Goal: Transaction & Acquisition: Book appointment/travel/reservation

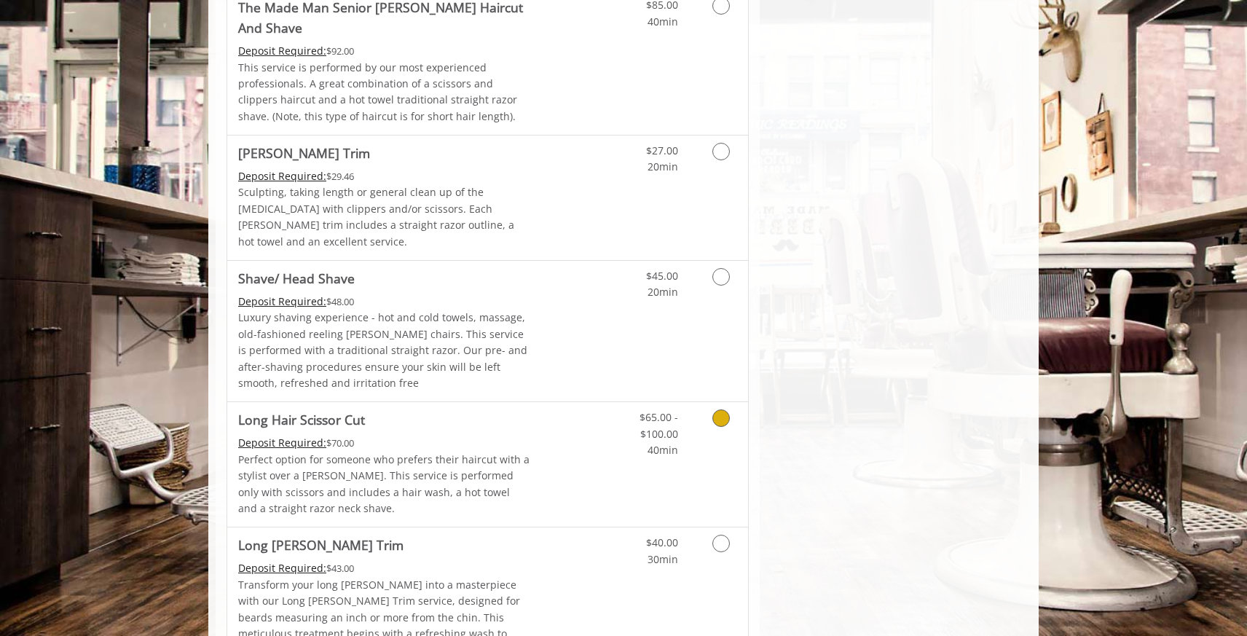
scroll to position [1591, 0]
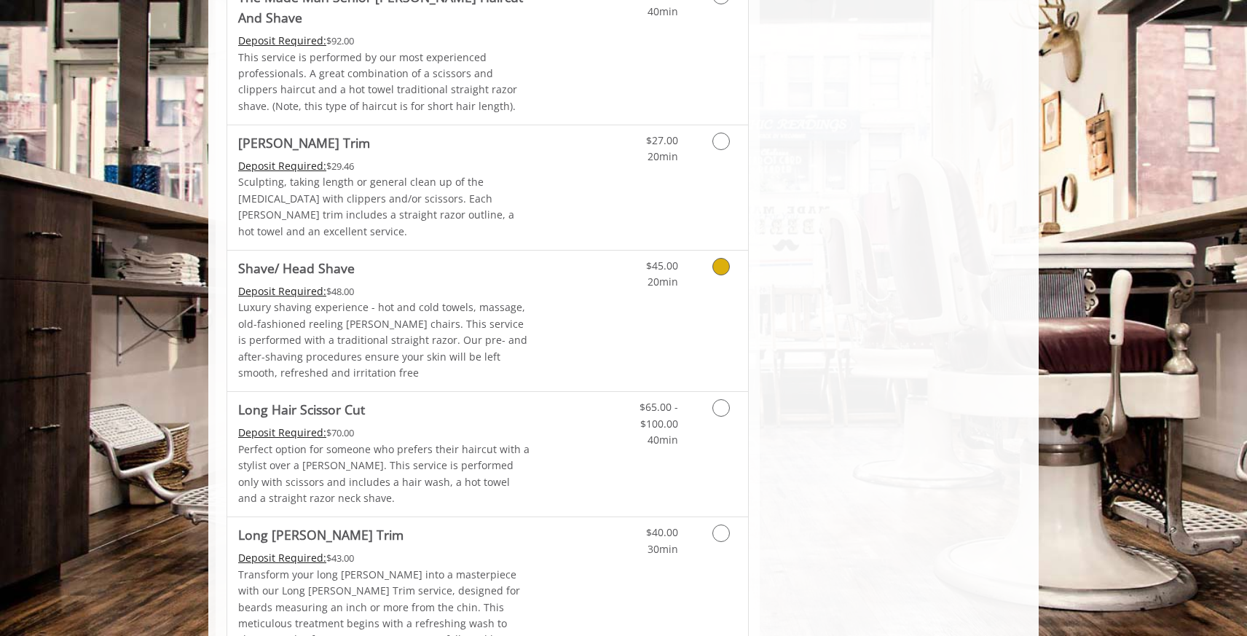
click at [721, 258] on icon "Grooming services" at bounding box center [721, 266] width 17 height 17
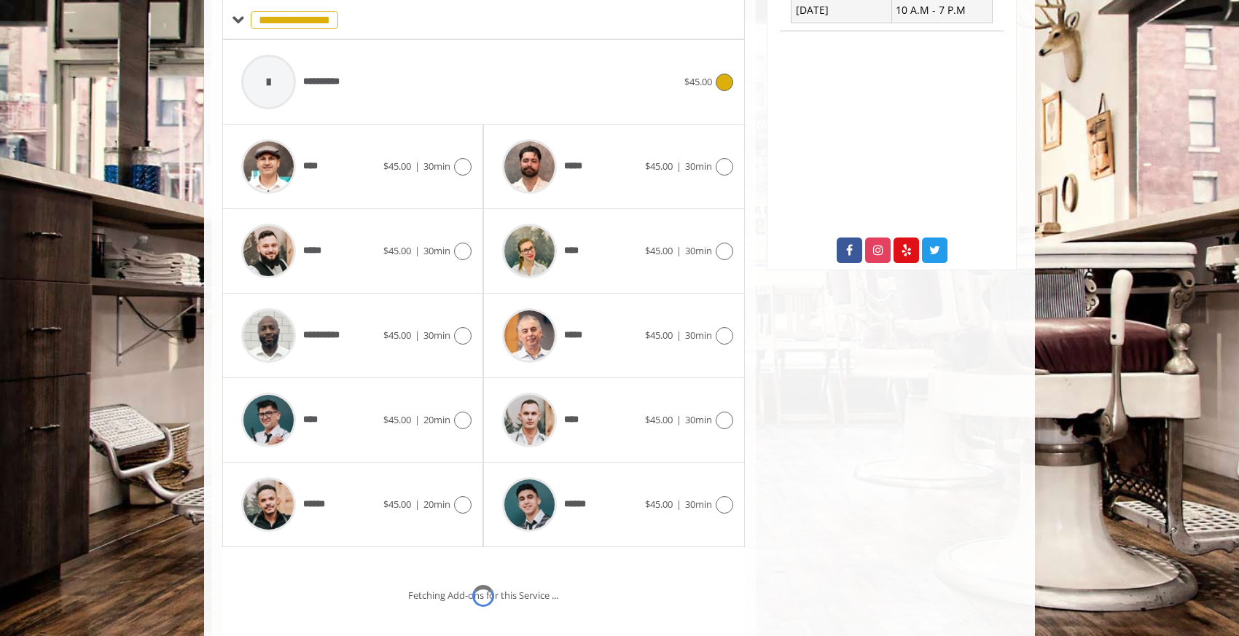
scroll to position [463, 0]
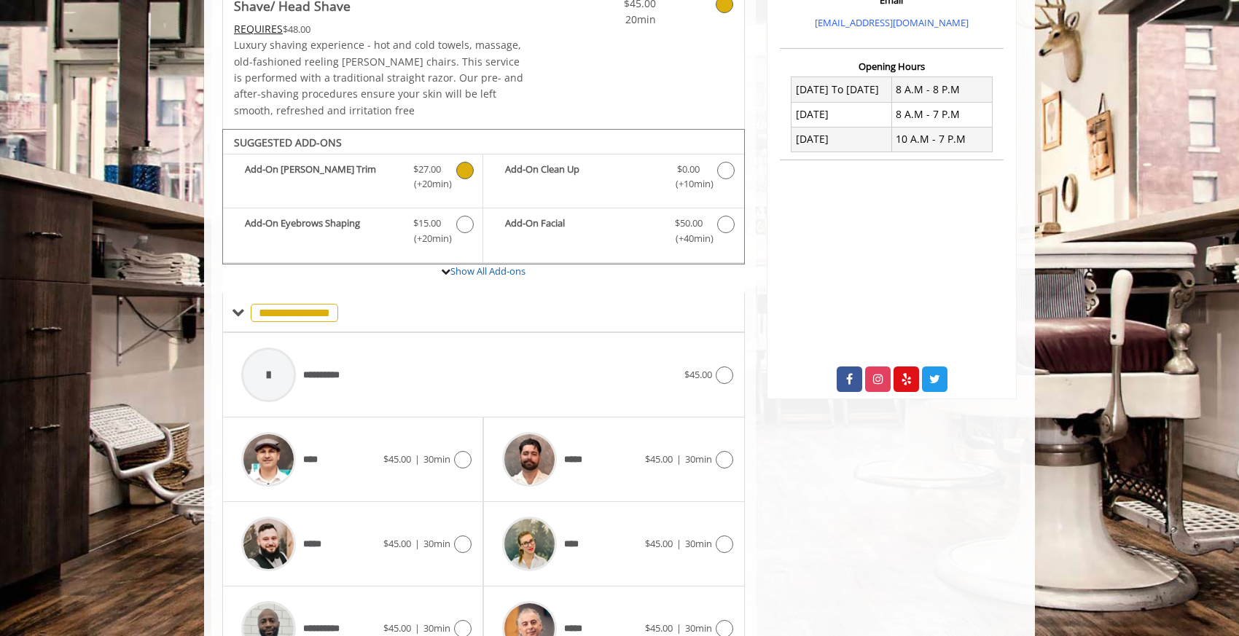
click at [465, 170] on icon "Shave/ Head Shave Add-onS" at bounding box center [464, 170] width 17 height 17
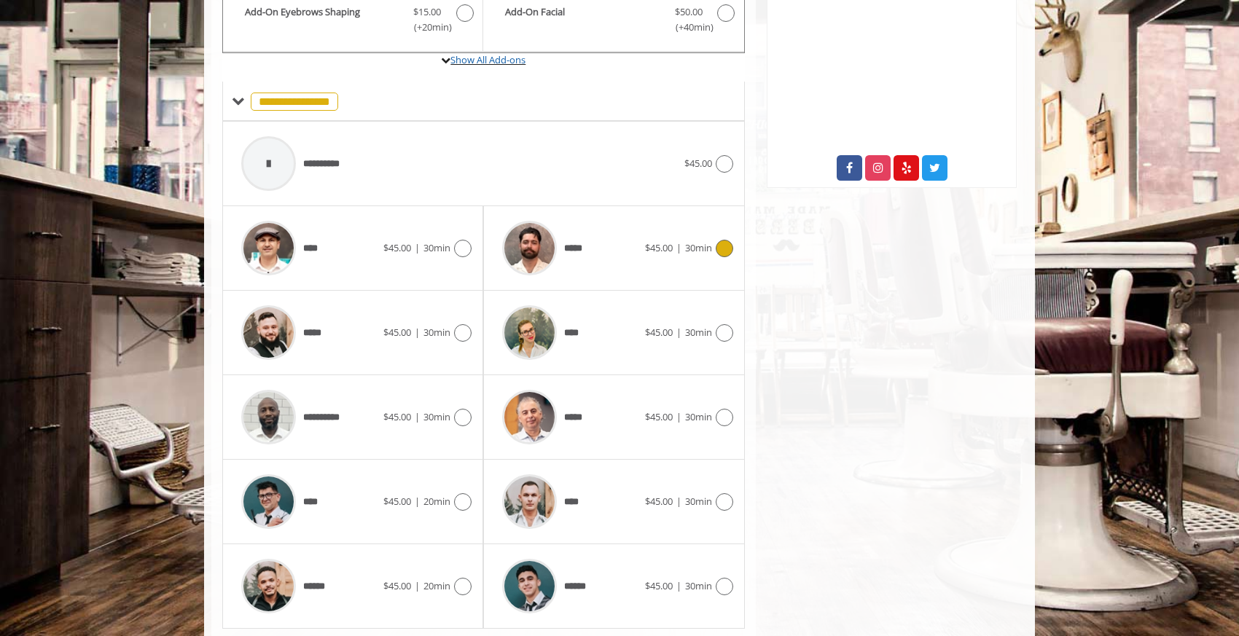
scroll to position [589, 0]
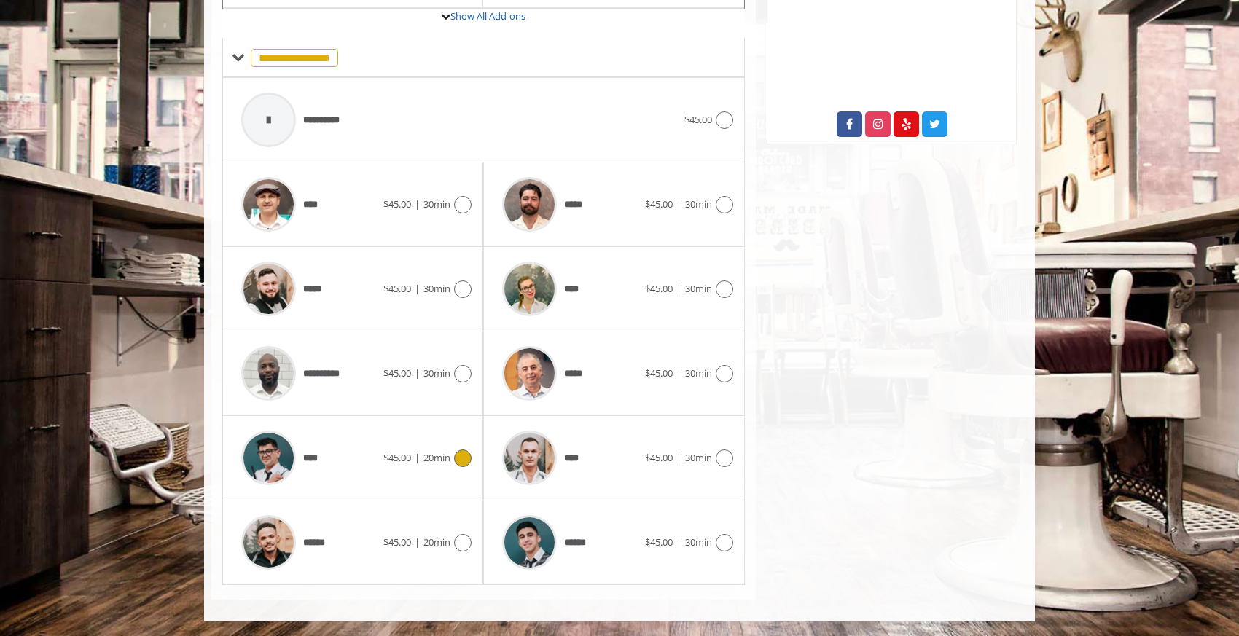
click at [462, 455] on icon at bounding box center [462, 458] width 17 height 17
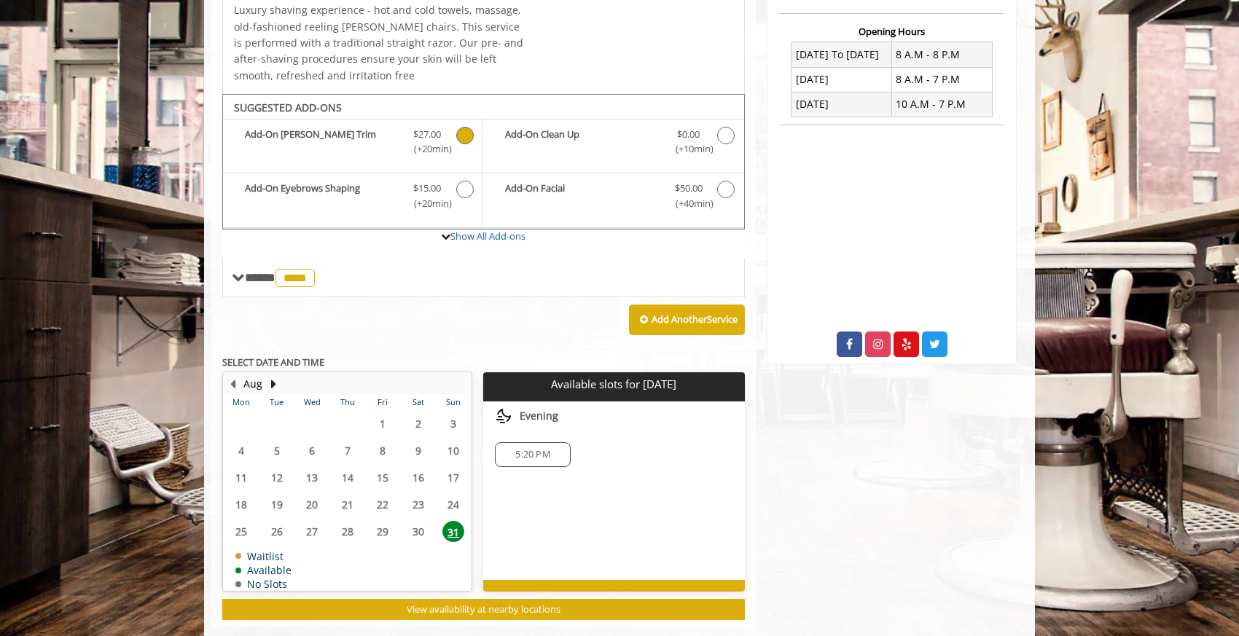
scroll to position [395, 0]
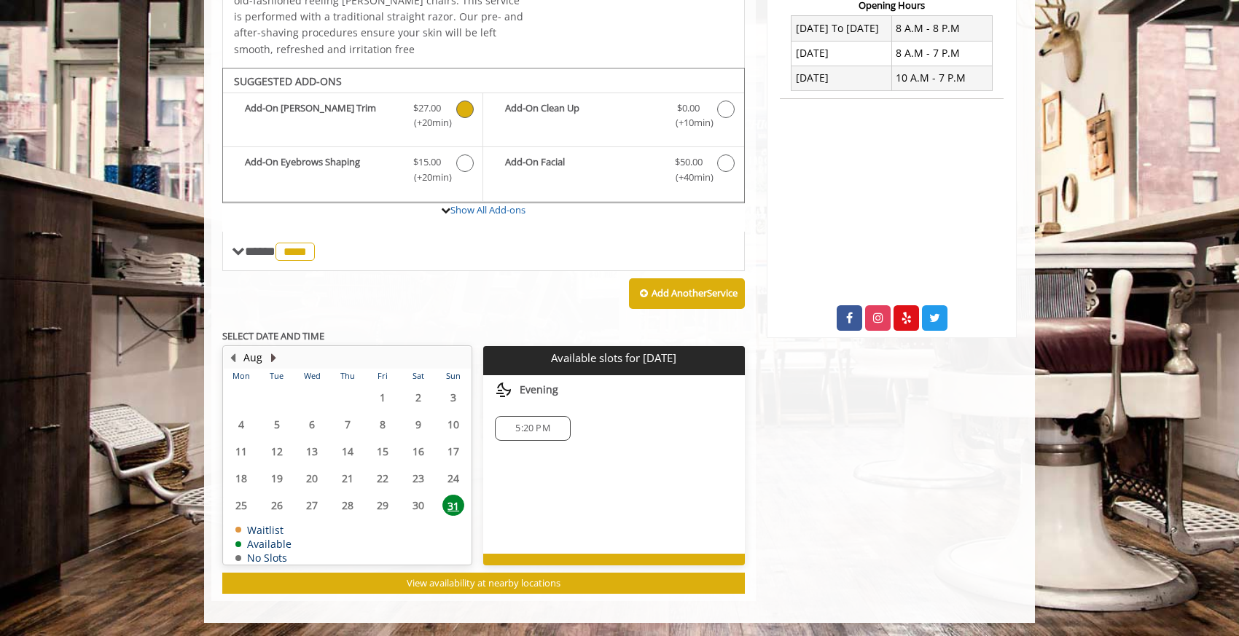
click at [273, 360] on button "Next Month" at bounding box center [273, 358] width 12 height 16
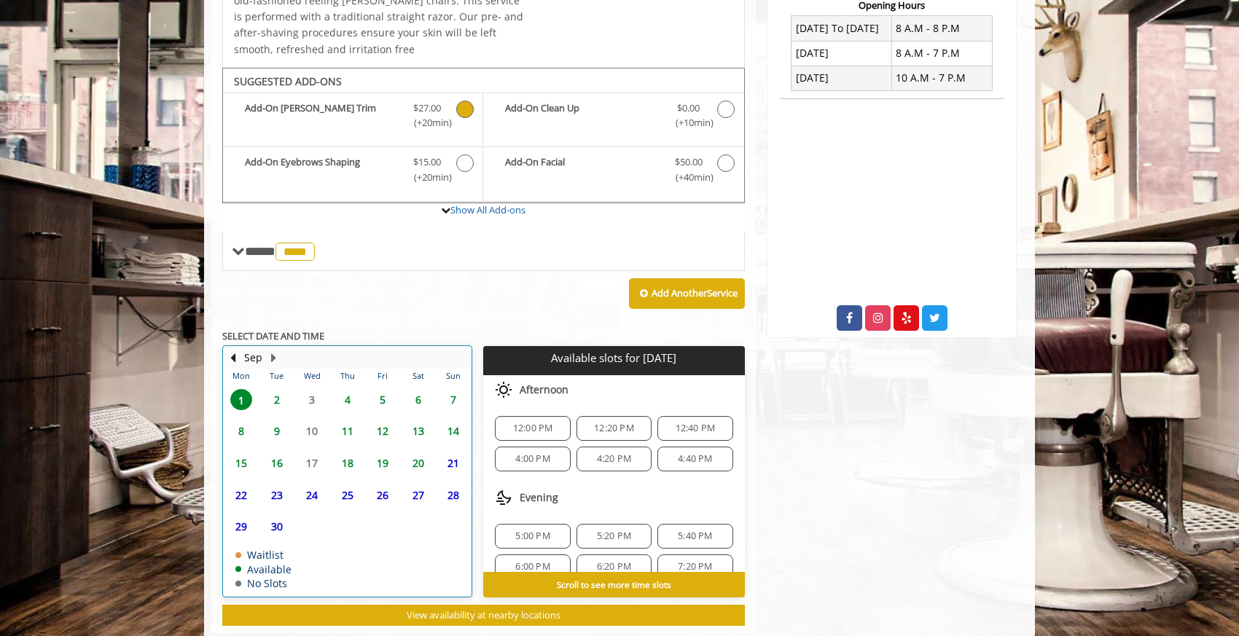
click at [313, 399] on table "Mon Tue Wed Thu Fri Sat Sun 1 2 3 4 5 6 7 8 9 10 11 12 13 14 15 16 17 18 19 20 …" at bounding box center [347, 482] width 247 height 227
click at [349, 399] on span "4" at bounding box center [348, 399] width 22 height 21
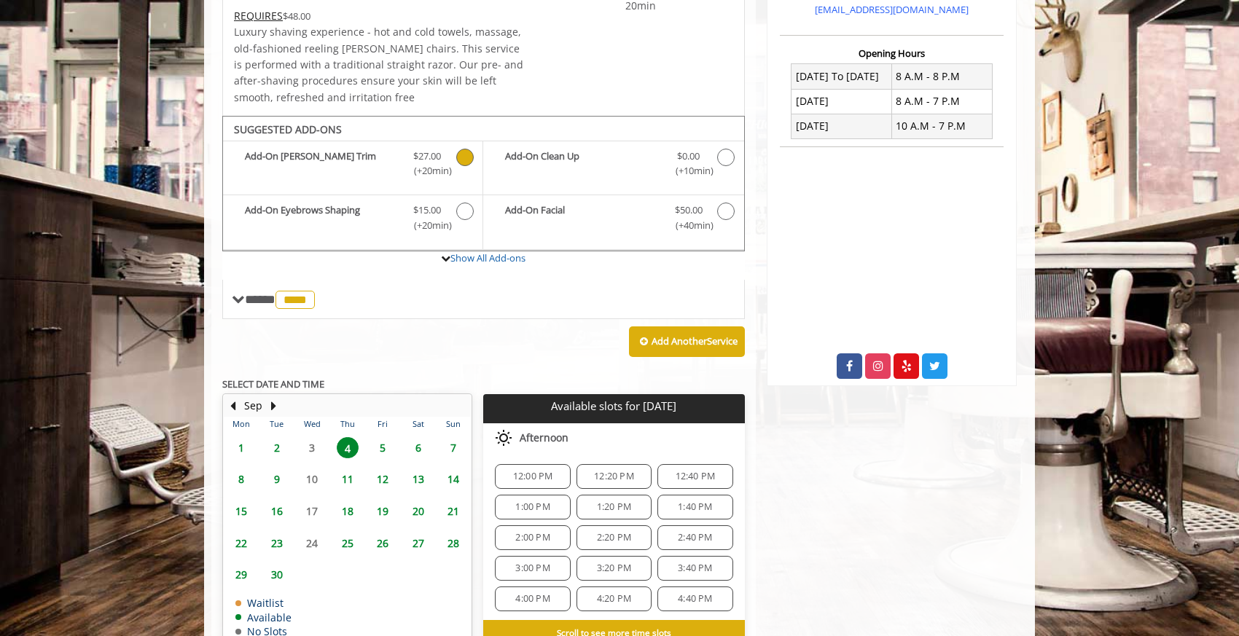
scroll to position [348, 0]
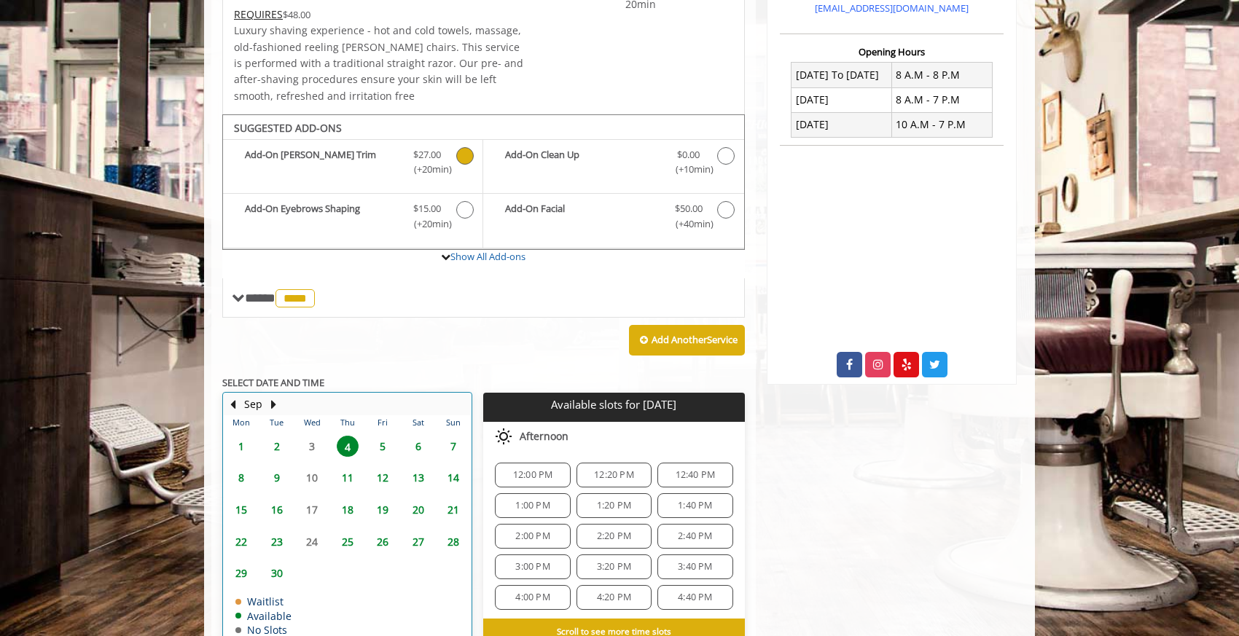
click at [315, 443] on table "Mon Tue Wed Thu Fri Sat Sun 1 2 3 4 5 6 7 8 9 10 11 12 13 14 15 16 17 18 19 20 …" at bounding box center [347, 528] width 247 height 227
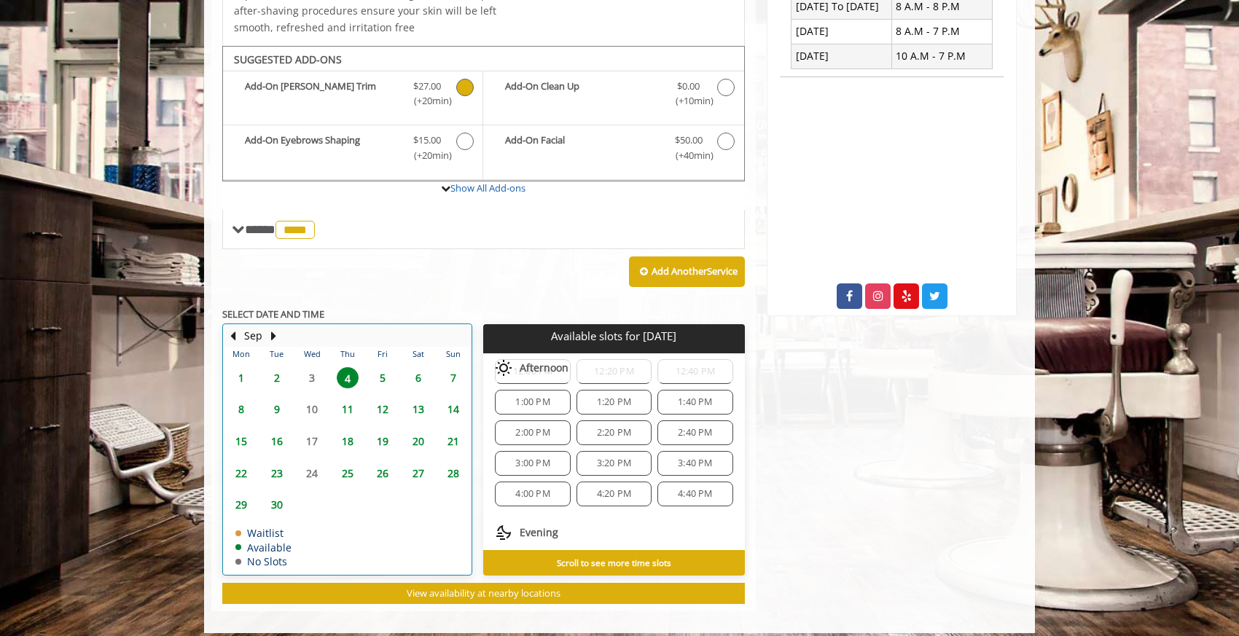
scroll to position [55, 0]
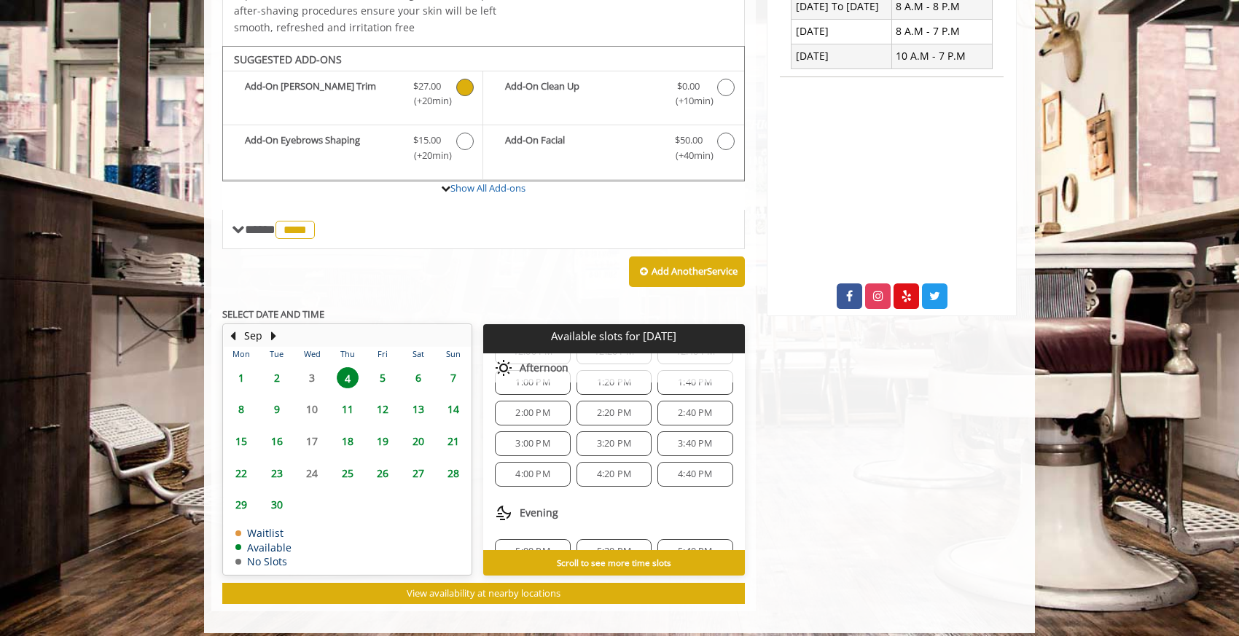
click at [545, 469] on span "4:00 PM" at bounding box center [532, 475] width 34 height 12
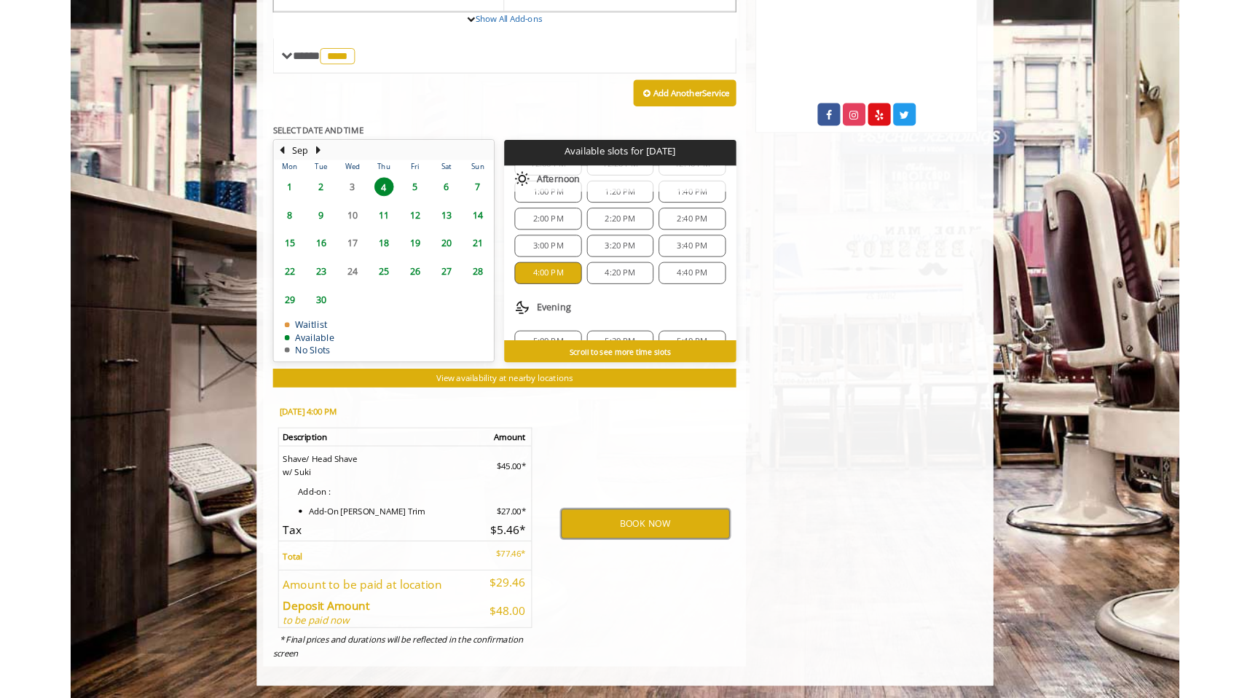
scroll to position [673, 0]
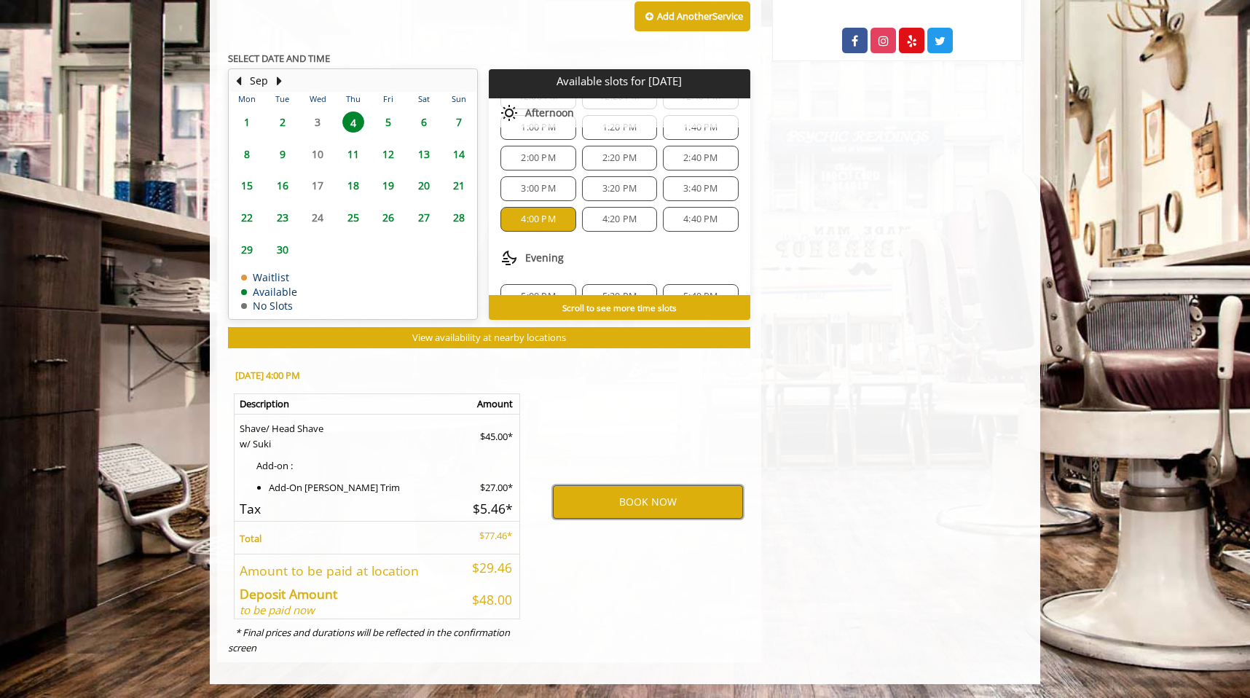
click at [643, 498] on button "BOOK NOW" at bounding box center [648, 502] width 190 height 34
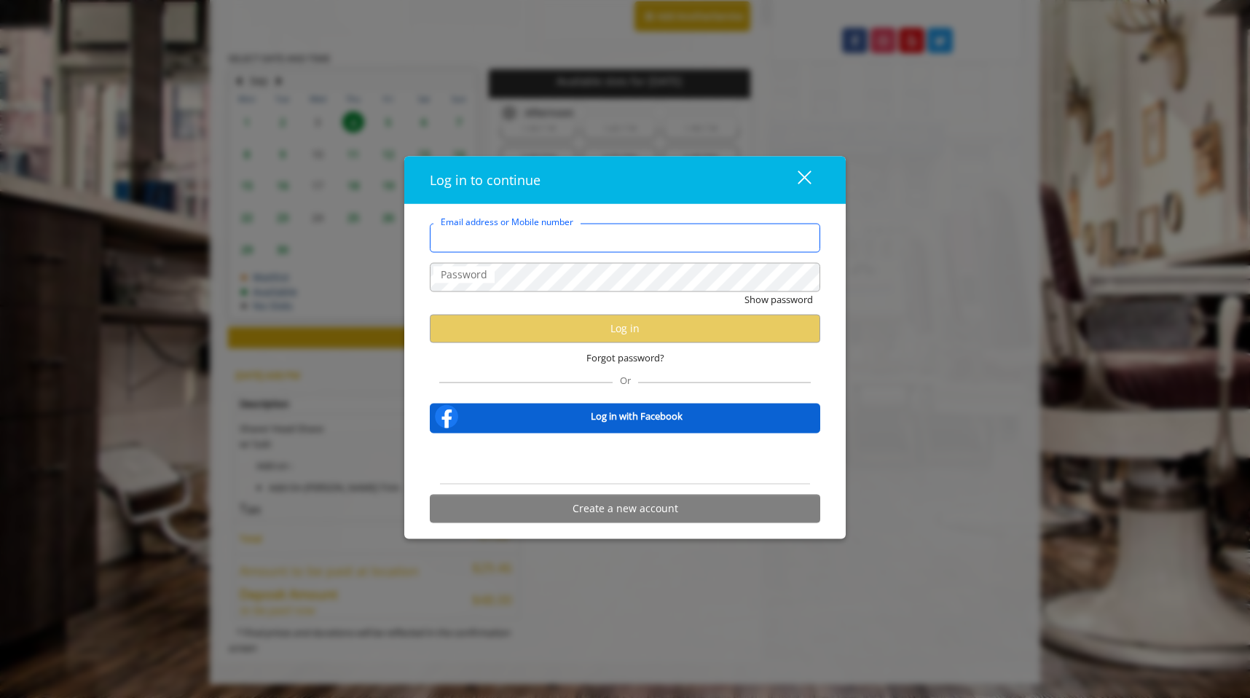
type input "**********"
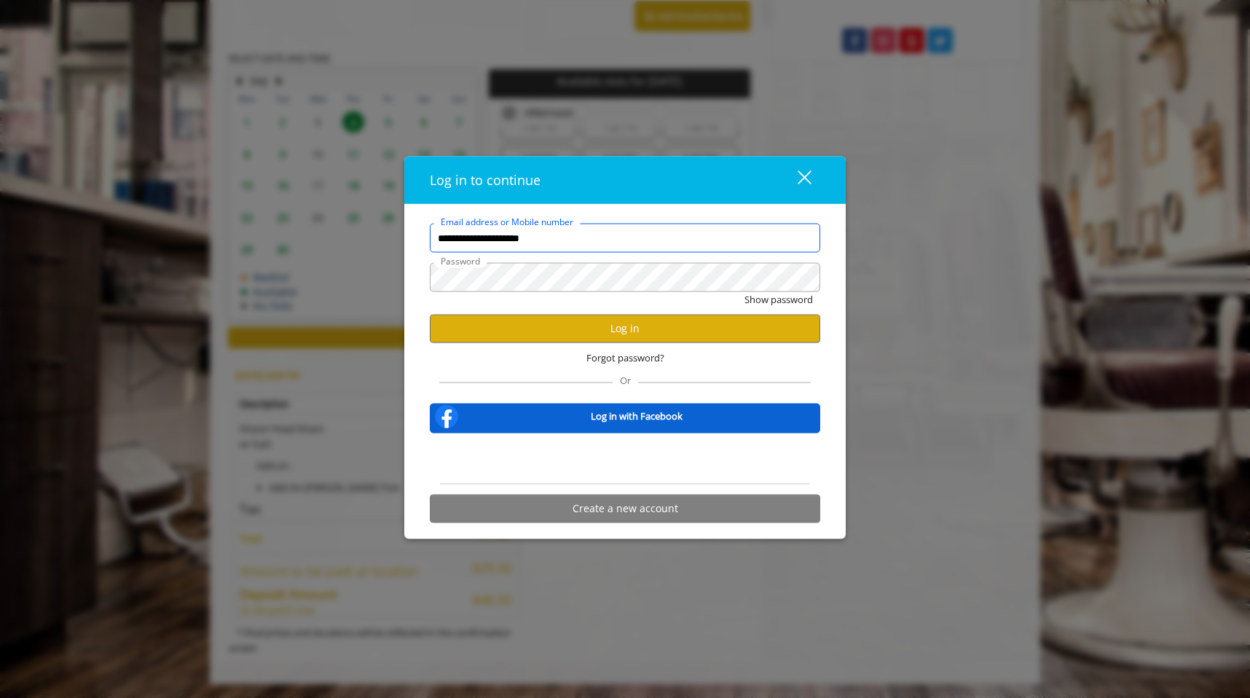
scroll to position [0, 0]
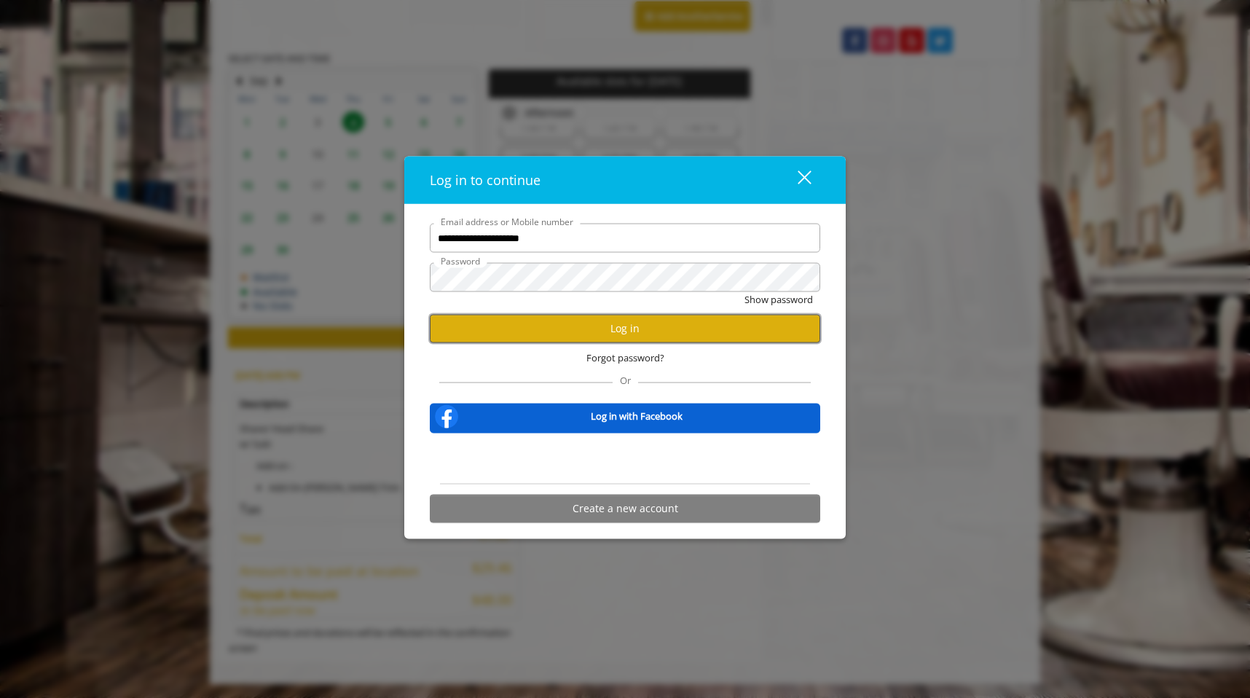
click at [613, 331] on button "Log in" at bounding box center [625, 328] width 391 height 28
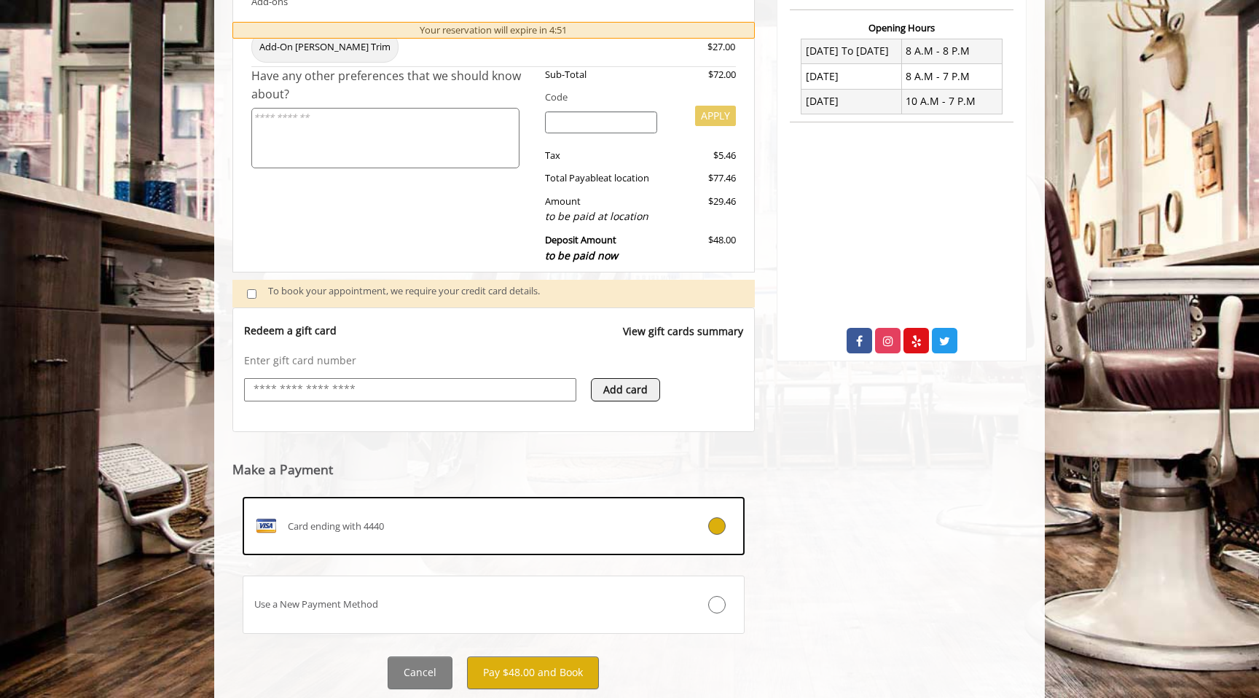
scroll to position [415, 0]
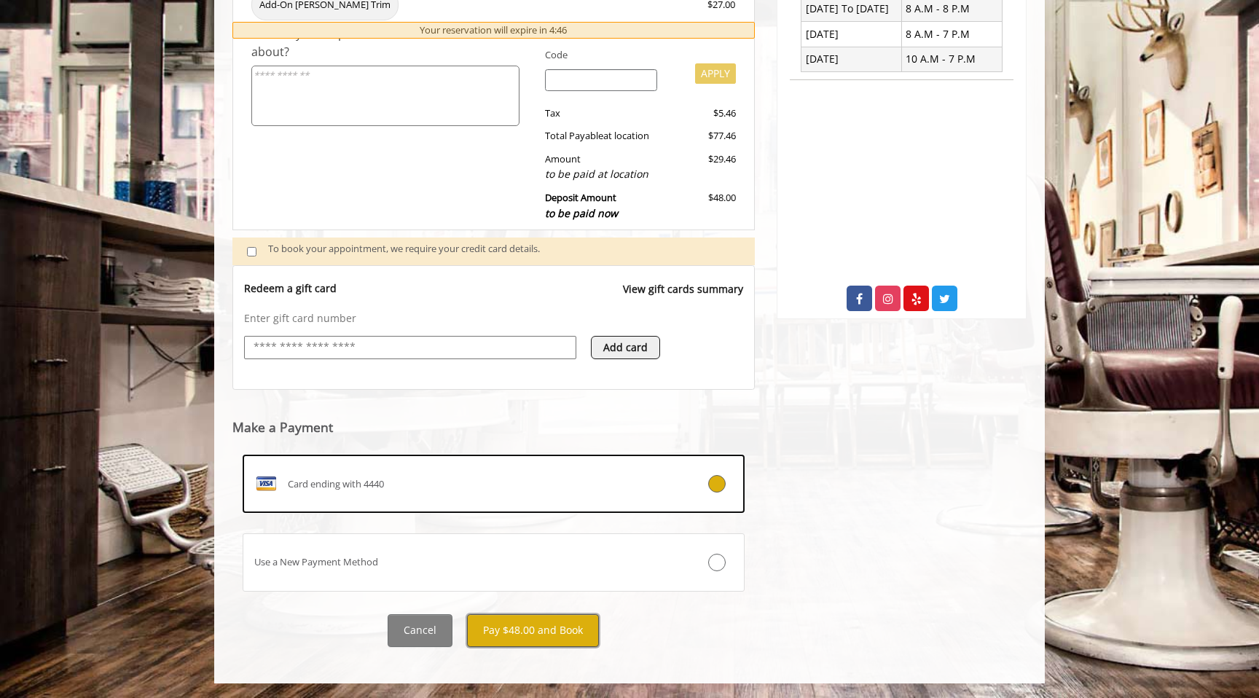
click at [536, 635] on button "Pay $48.00 and Book" at bounding box center [533, 630] width 132 height 33
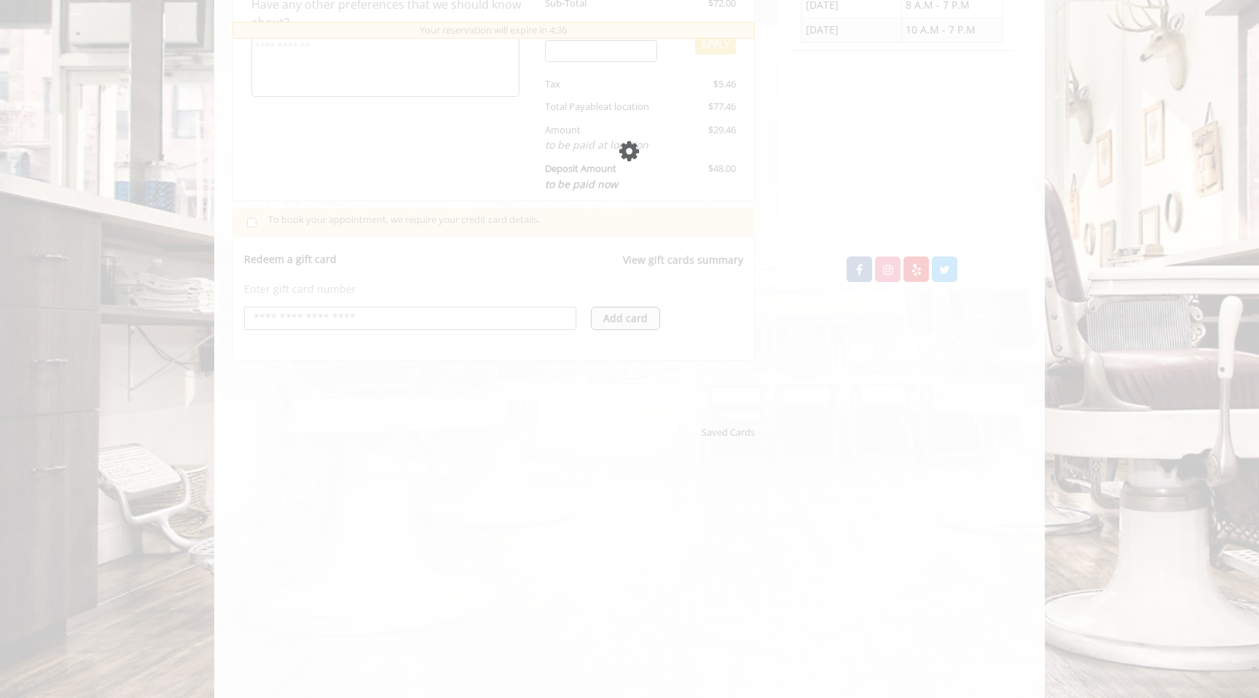
scroll to position [444, 0]
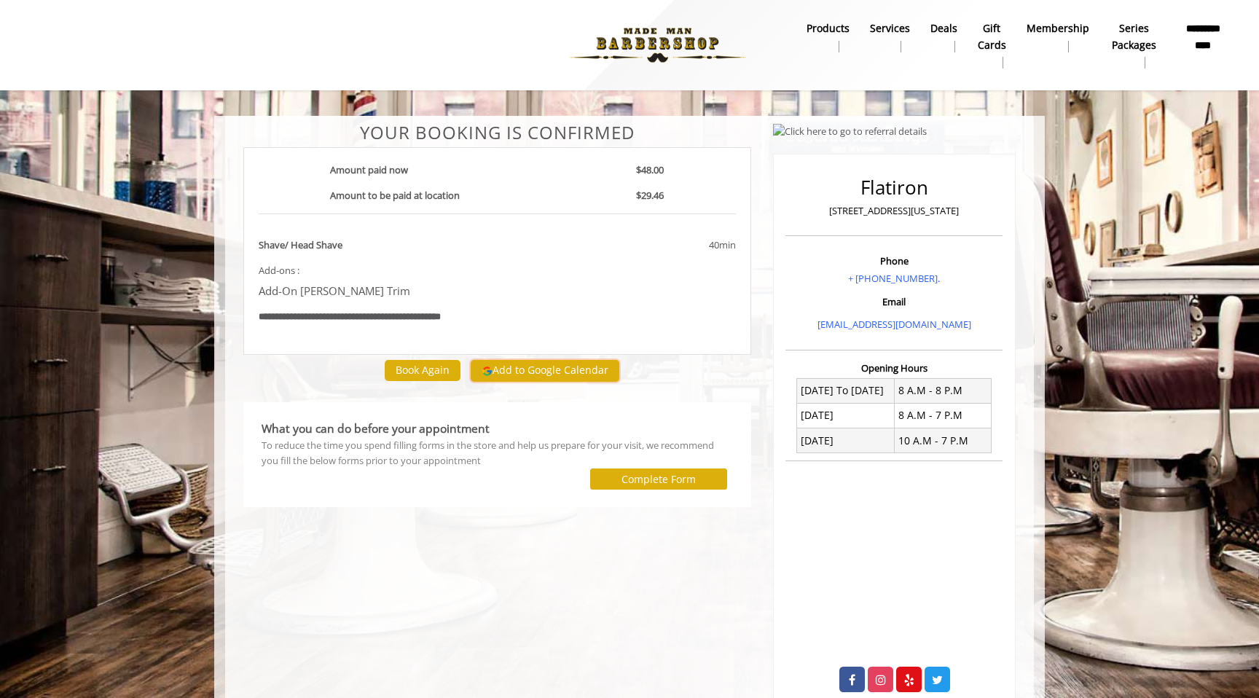
click at [526, 369] on button "Add to Google Calendar" at bounding box center [545, 371] width 149 height 22
